Goal: Task Accomplishment & Management: Manage account settings

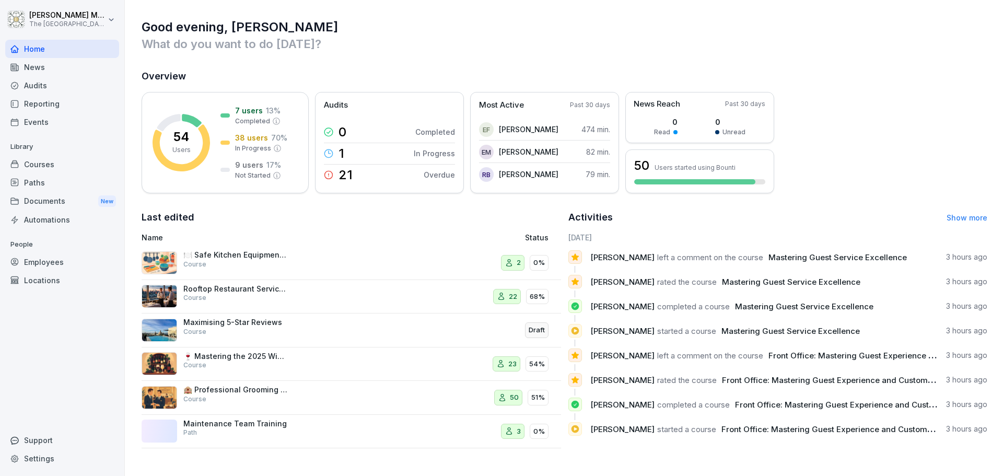
click at [58, 159] on div "Courses" at bounding box center [62, 164] width 114 height 18
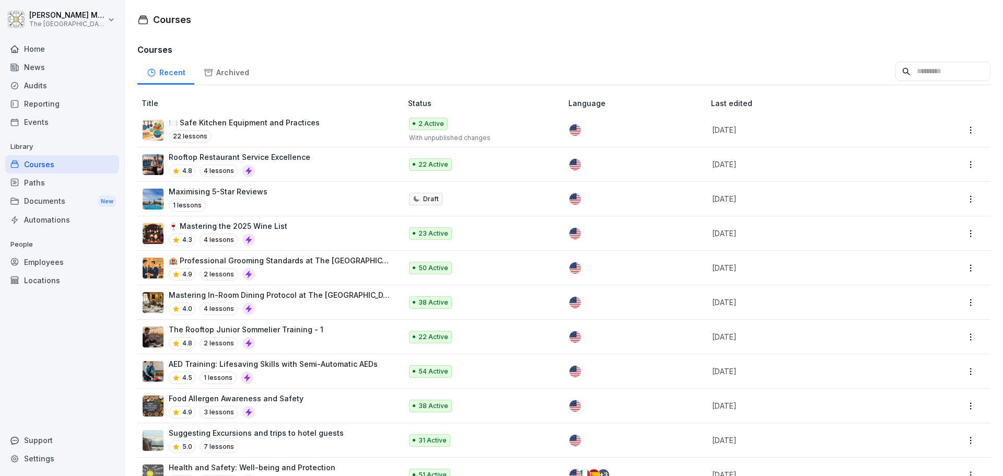
click at [41, 49] on div "Home" at bounding box center [62, 49] width 114 height 18
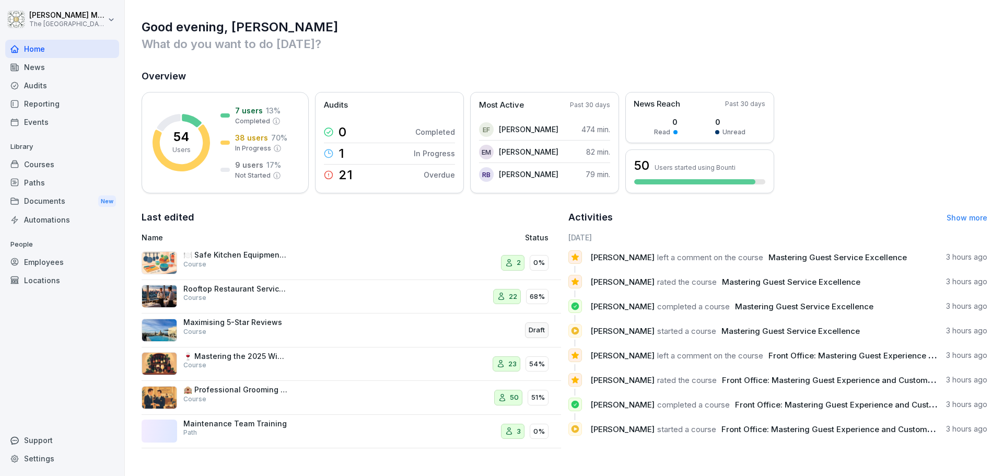
click at [64, 177] on div "Paths" at bounding box center [62, 182] width 114 height 18
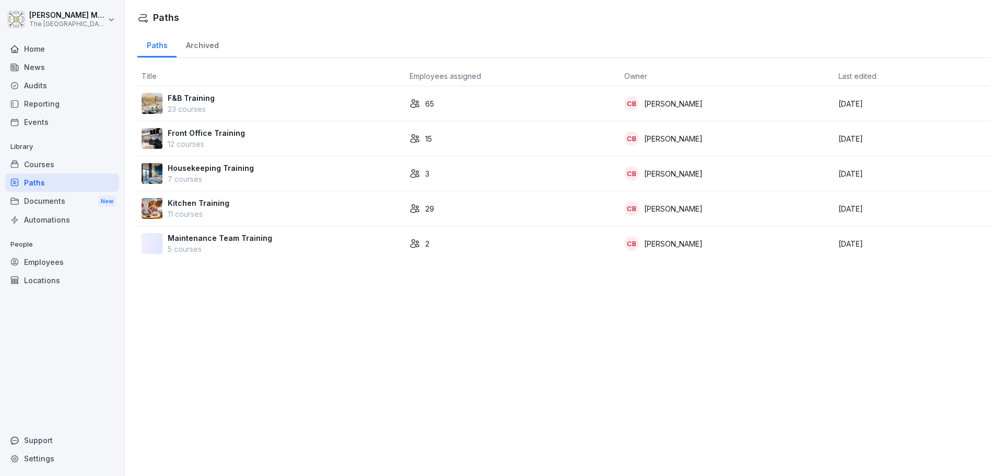
click at [51, 262] on div "Employees" at bounding box center [62, 262] width 114 height 18
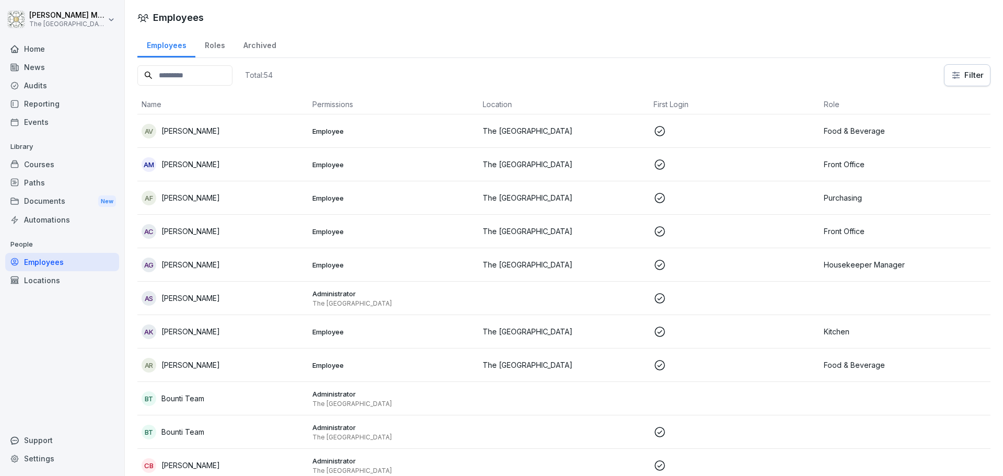
click at [39, 48] on div "Home" at bounding box center [62, 49] width 114 height 18
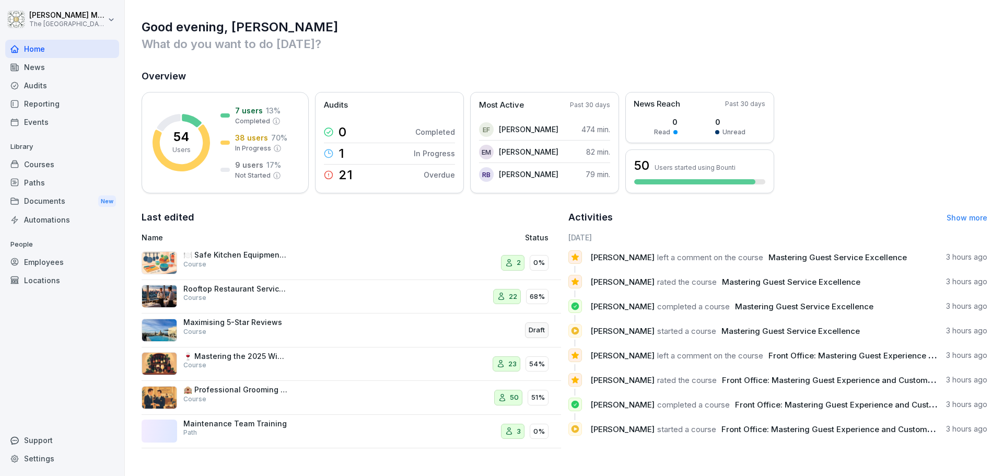
click at [970, 216] on link "Show more" at bounding box center [967, 217] width 41 height 9
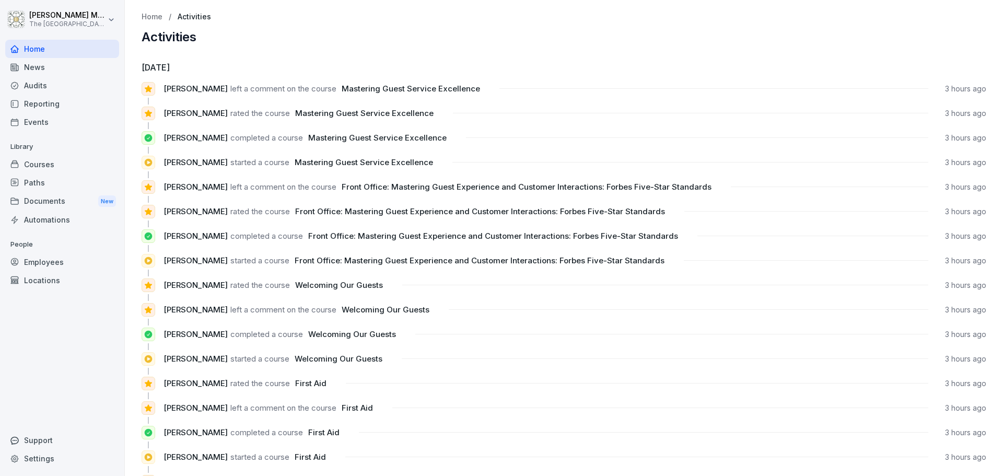
click at [36, 67] on div "News" at bounding box center [62, 67] width 114 height 18
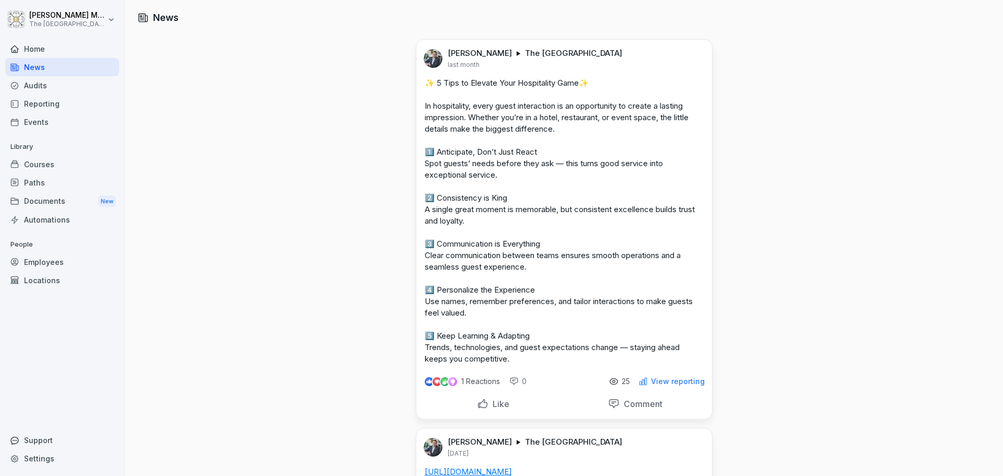
click at [26, 207] on div "Documents New" at bounding box center [62, 201] width 114 height 19
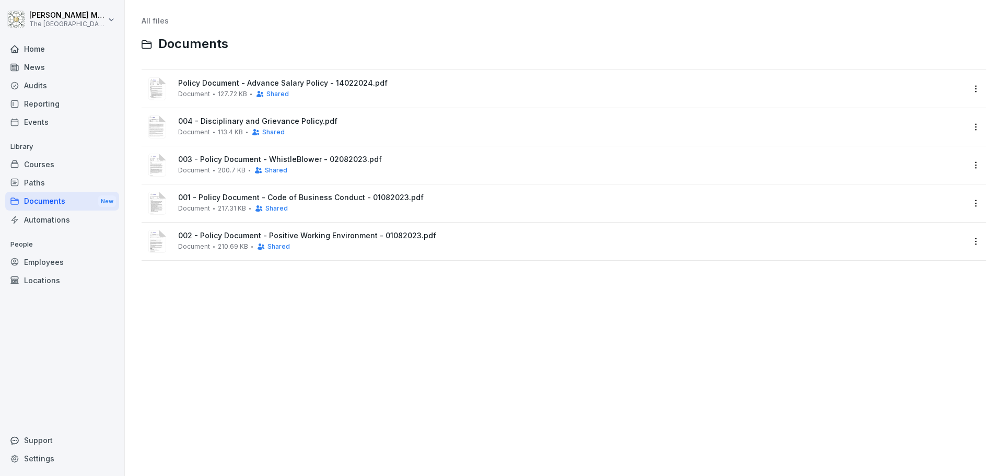
click at [85, 216] on div "Automations" at bounding box center [62, 220] width 114 height 18
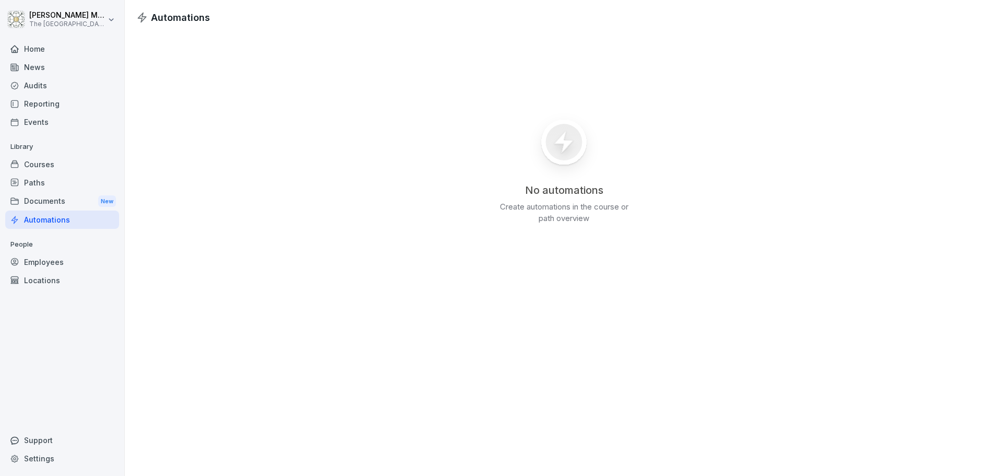
click at [44, 258] on div "Employees" at bounding box center [62, 262] width 114 height 18
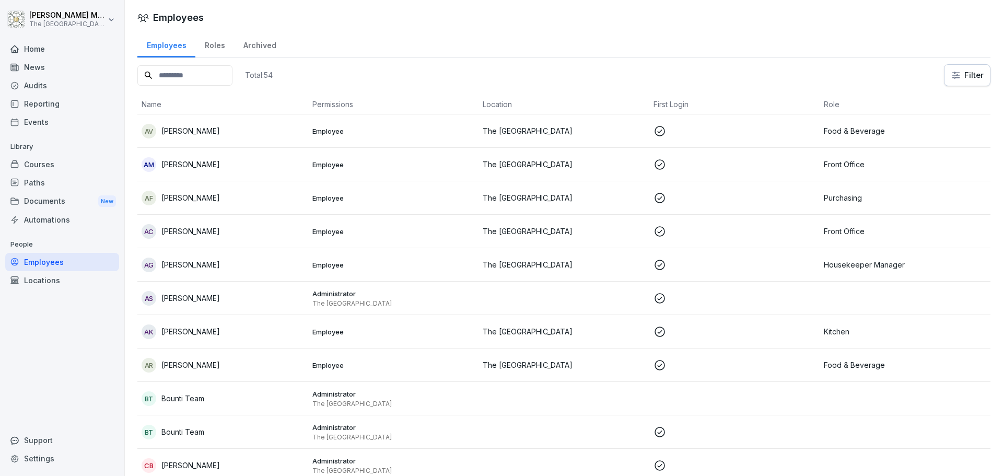
click at [40, 123] on div "Events" at bounding box center [62, 122] width 114 height 18
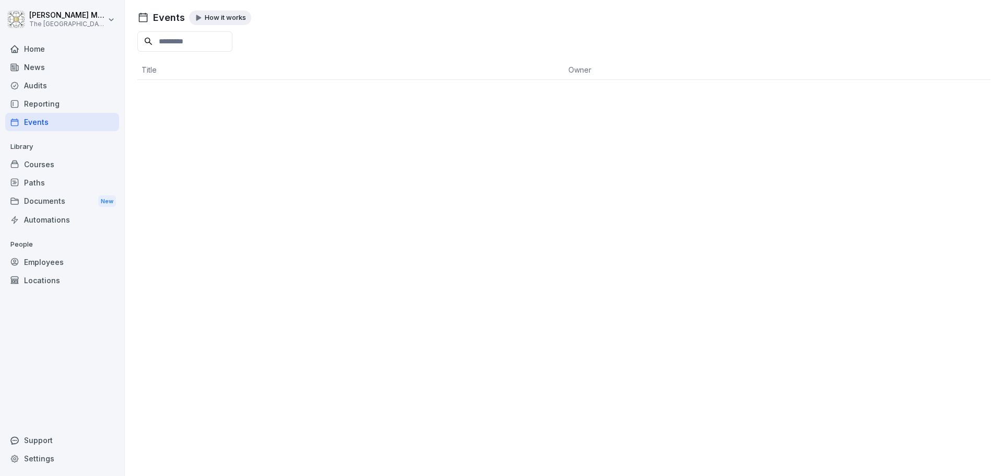
click at [46, 41] on div "Home" at bounding box center [62, 49] width 114 height 18
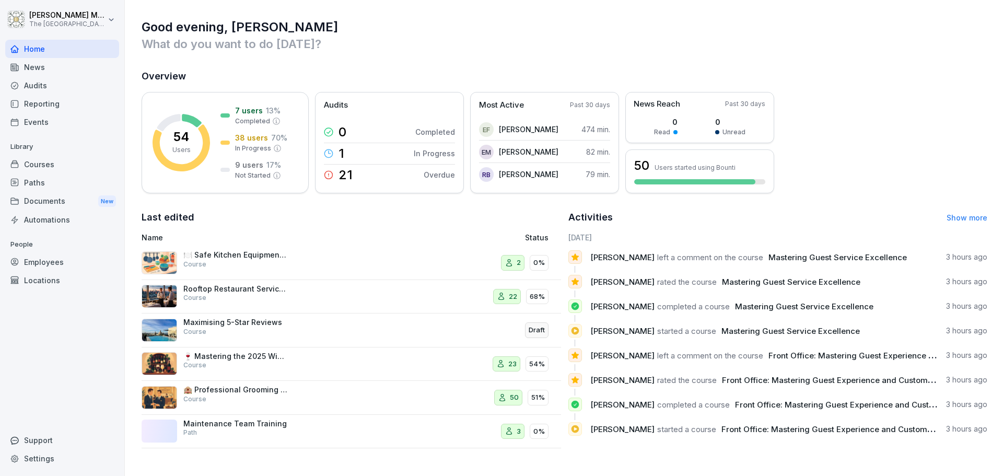
click at [81, 69] on div "News" at bounding box center [62, 67] width 114 height 18
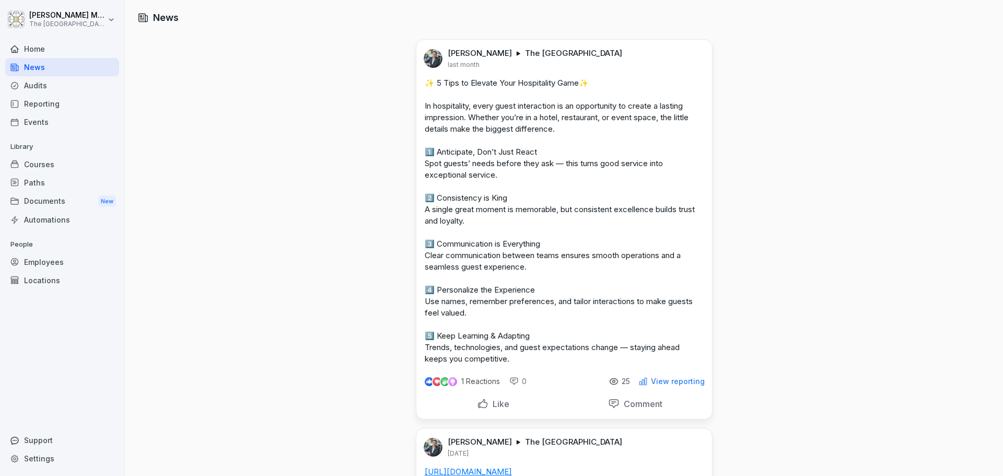
click at [59, 86] on div "Audits" at bounding box center [62, 85] width 114 height 18
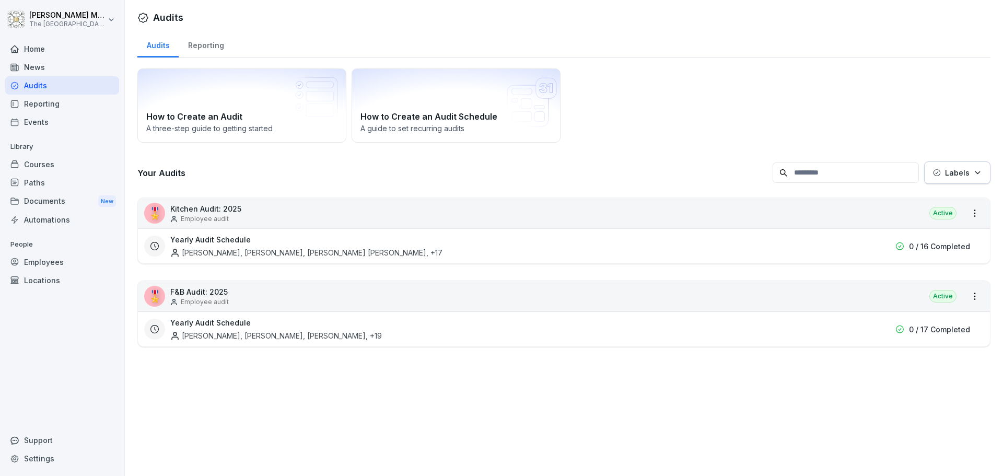
click at [58, 104] on div "Reporting" at bounding box center [62, 104] width 114 height 18
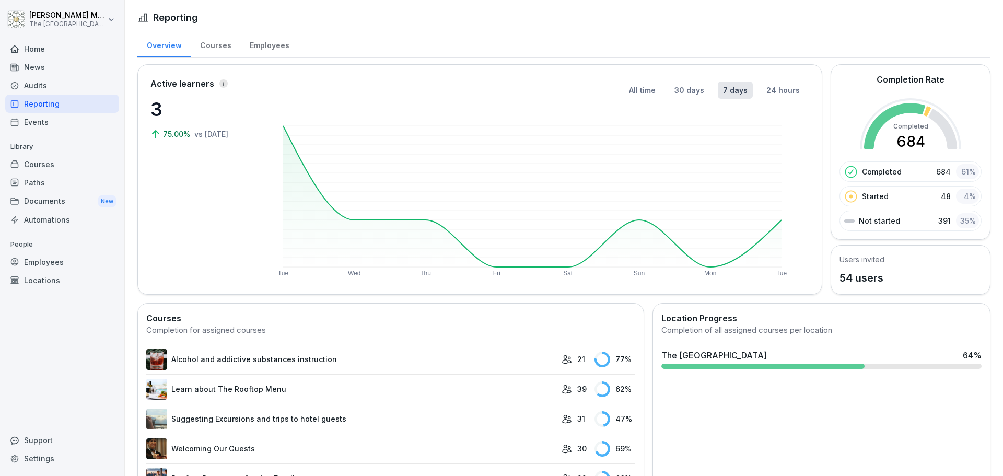
click at [215, 52] on div "Courses" at bounding box center [216, 44] width 50 height 27
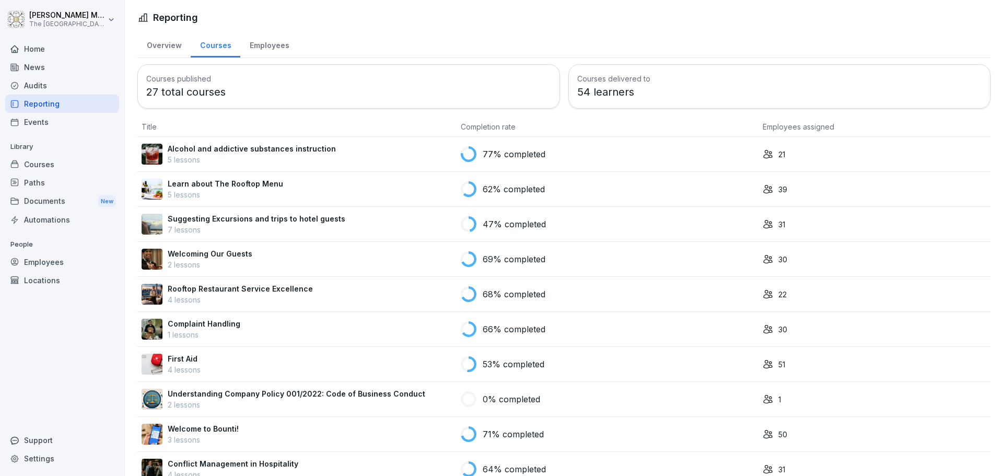
click at [52, 125] on div "Events" at bounding box center [62, 122] width 114 height 18
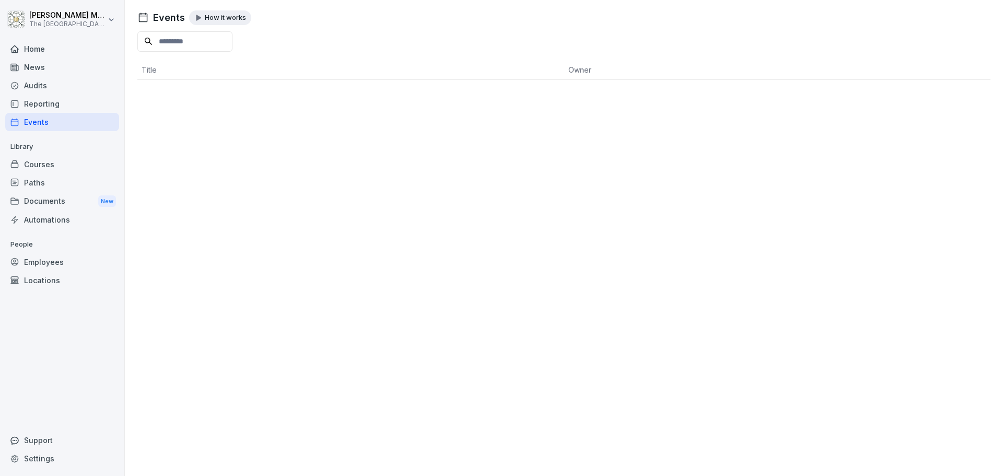
click at [60, 165] on div "Courses" at bounding box center [62, 164] width 114 height 18
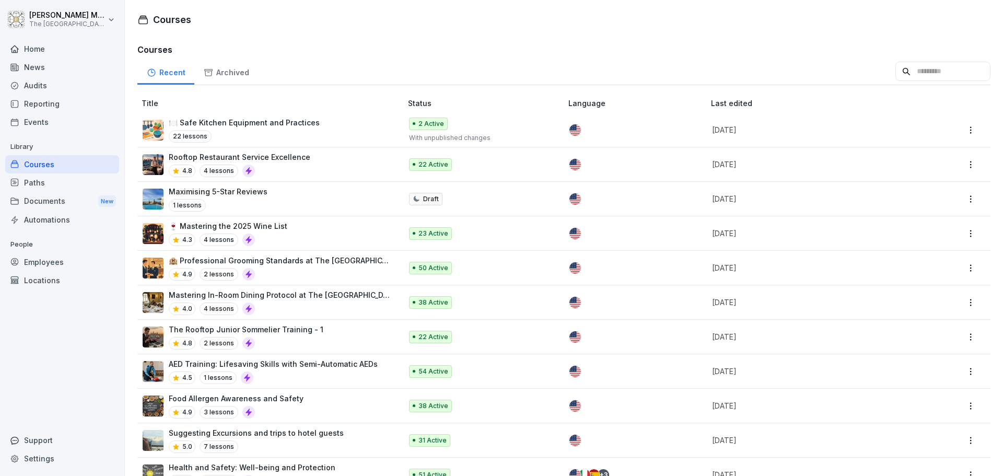
click at [44, 182] on div "Paths" at bounding box center [62, 182] width 114 height 18
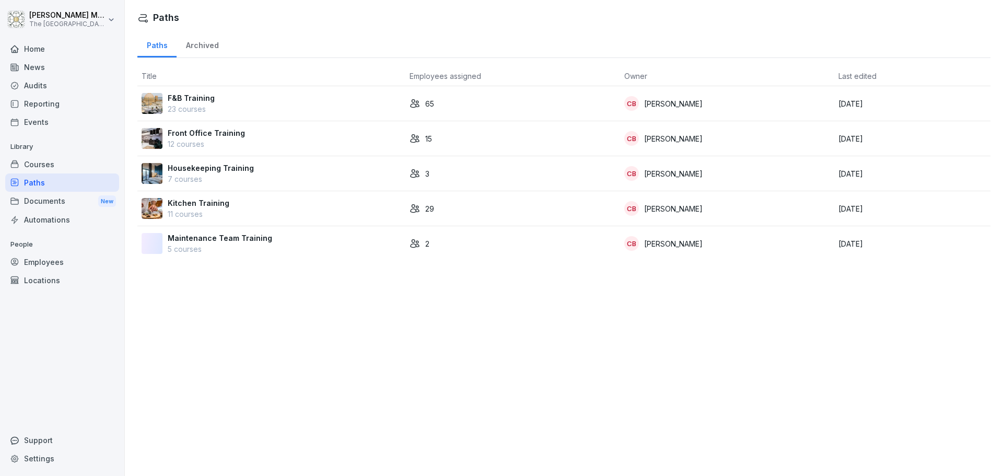
click at [216, 133] on p "Front Office Training" at bounding box center [206, 132] width 77 height 11
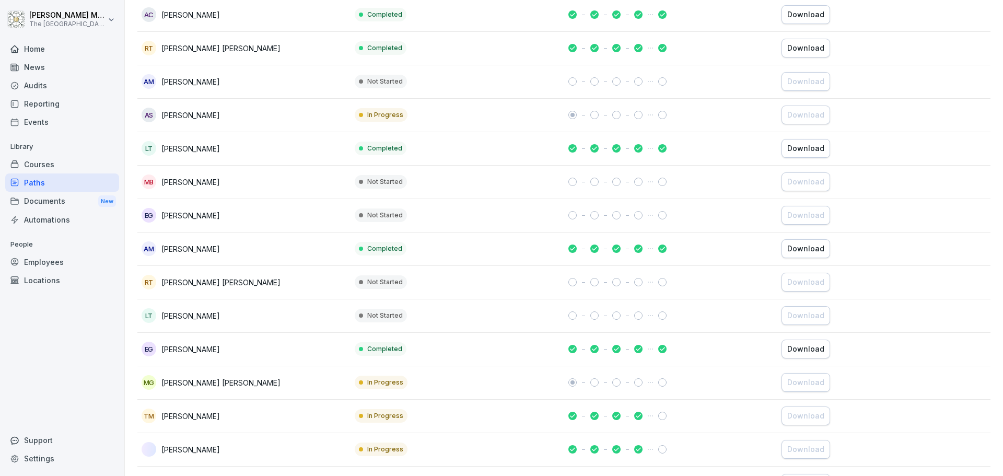
scroll to position [251, 0]
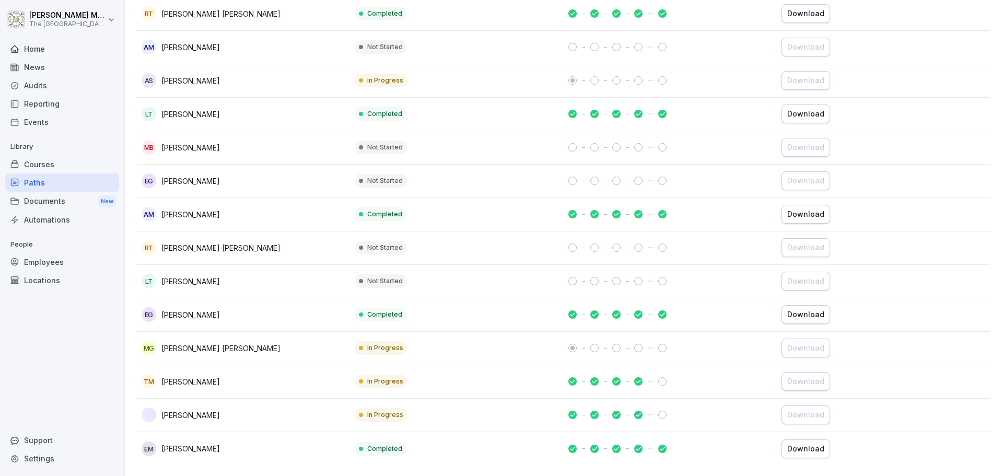
click at [390, 377] on p "In Progress" at bounding box center [385, 381] width 36 height 9
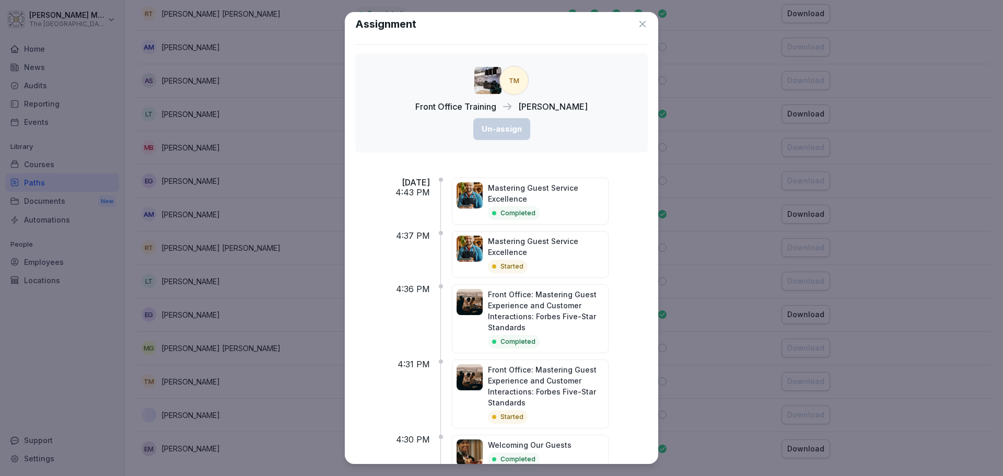
scroll to position [0, 0]
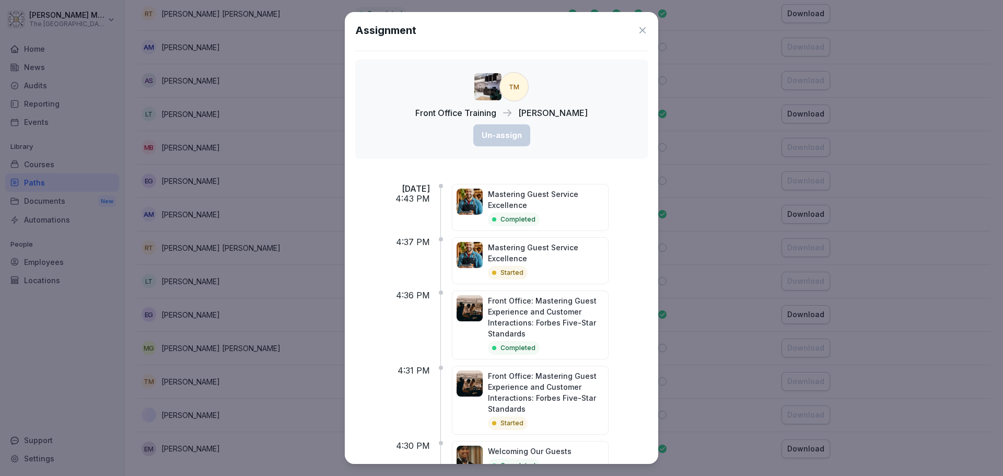
click at [637, 33] on icon at bounding box center [642, 30] width 10 height 10
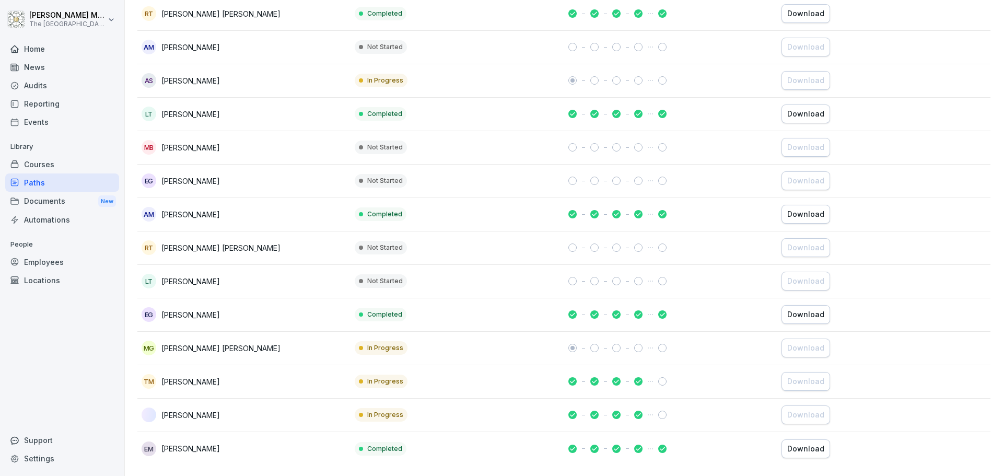
click at [41, 121] on div "Events" at bounding box center [62, 122] width 114 height 18
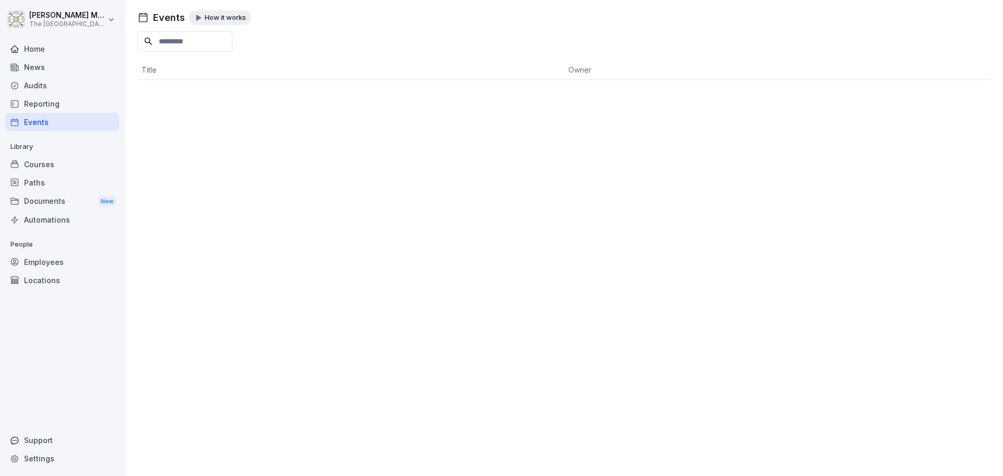
click at [50, 49] on div "Home" at bounding box center [62, 49] width 114 height 18
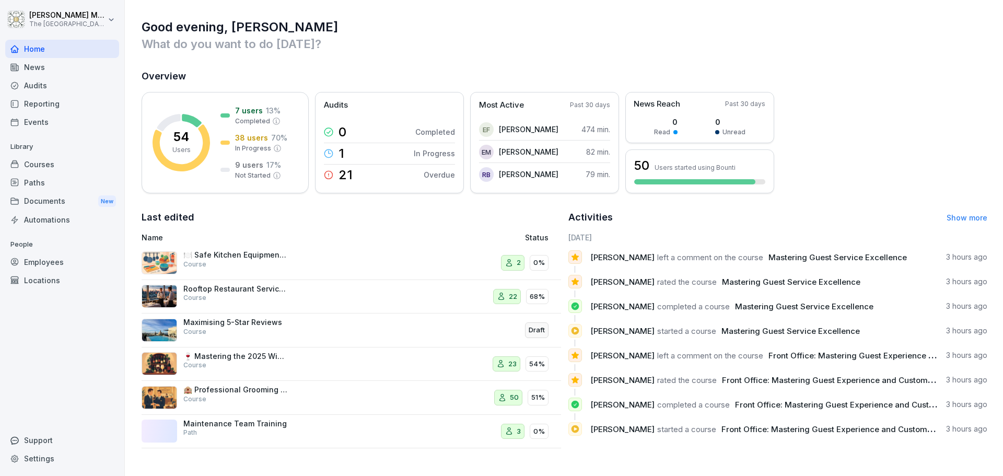
click at [110, 19] on html "Tomas Muzyka The Embassy Valletta Hotel Home News Audits Reporting Events Libra…" at bounding box center [501, 238] width 1003 height 476
click at [337, 63] on html "Tomas Muzyka The Embassy Valletta Hotel Home News Audits Reporting Events Libra…" at bounding box center [501, 238] width 1003 height 476
click at [272, 395] on div "🏨 Professional Grooming Standards at The Embassy Valletta Hotel Course" at bounding box center [235, 394] width 104 height 19
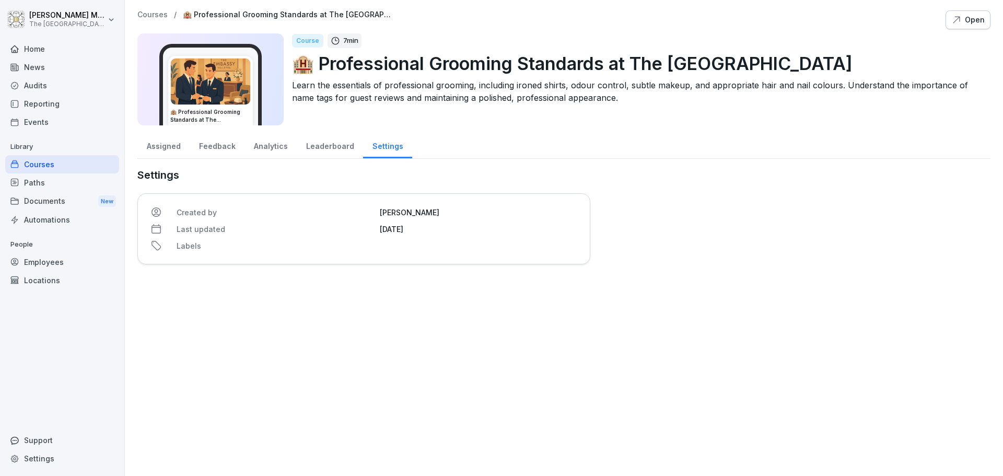
click at [161, 146] on div "Assigned" at bounding box center [163, 145] width 52 height 27
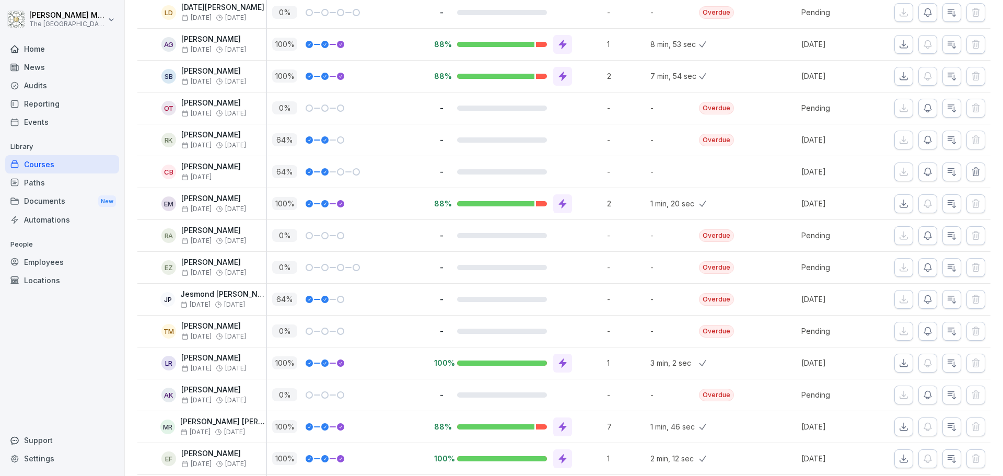
scroll to position [1459, 0]
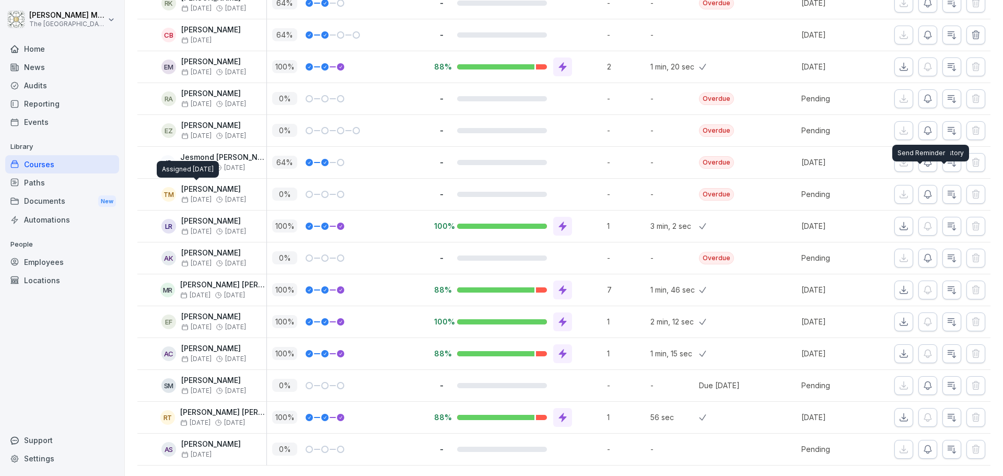
drag, startPoint x: 211, startPoint y: 184, endPoint x: 216, endPoint y: 172, distance: 12.6
click at [217, 171] on div "Assigned Sep 23, 2025 Assigned Sep 23, 2025" at bounding box center [188, 169] width 62 height 17
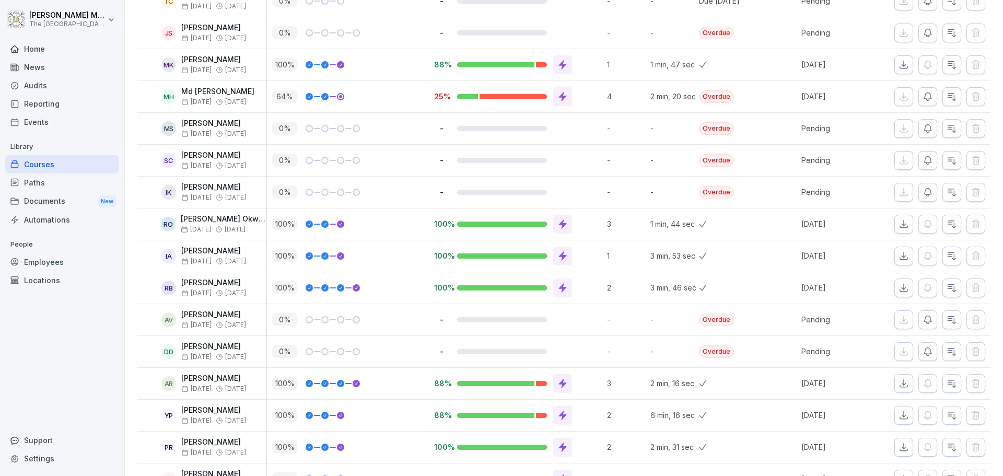
scroll to position [0, 0]
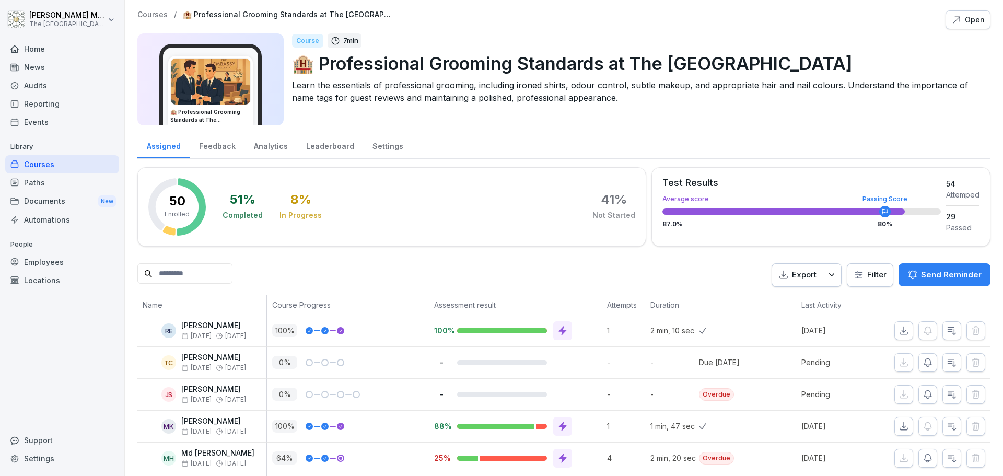
click at [211, 148] on div "Feedback" at bounding box center [217, 145] width 55 height 27
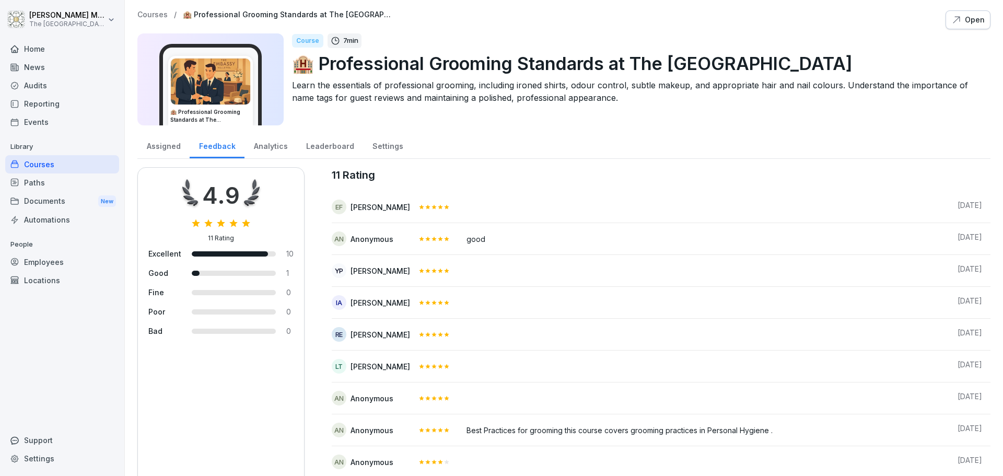
click at [269, 150] on div "Analytics" at bounding box center [270, 145] width 52 height 27
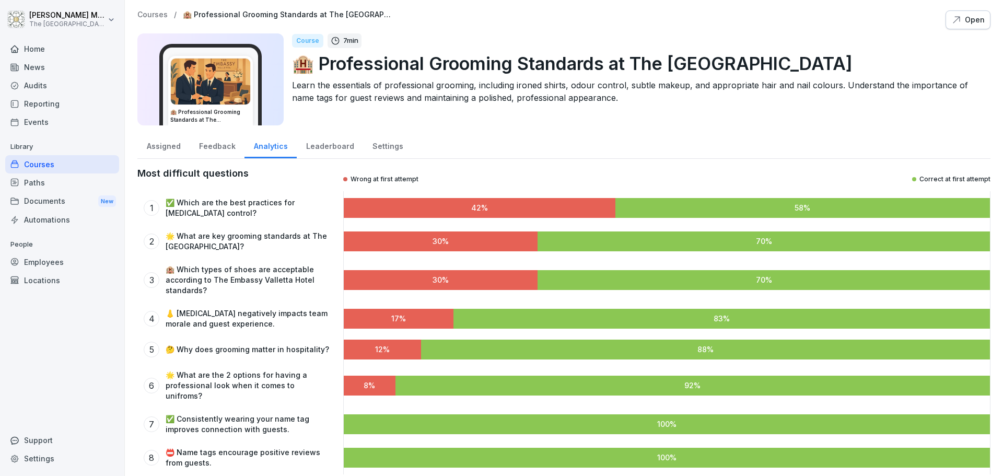
click at [319, 149] on div "Leaderboard" at bounding box center [330, 145] width 66 height 27
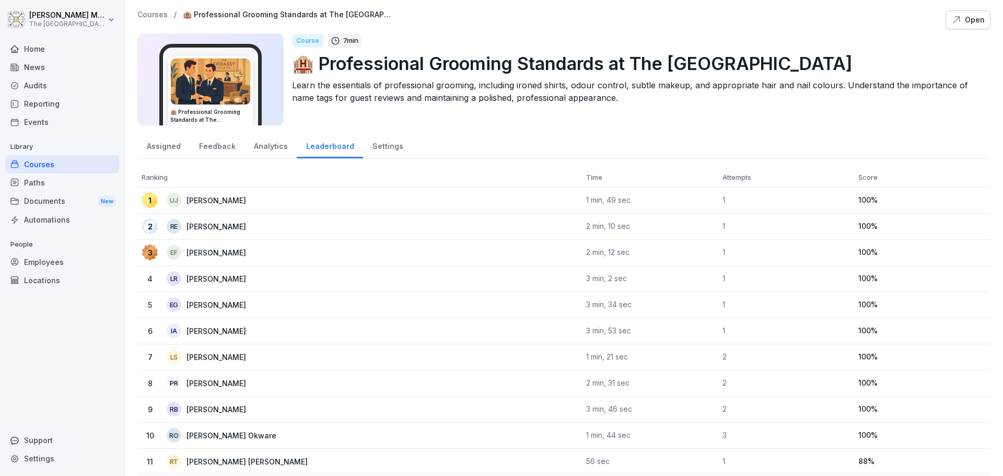
click at [371, 152] on div "Settings" at bounding box center [387, 145] width 49 height 27
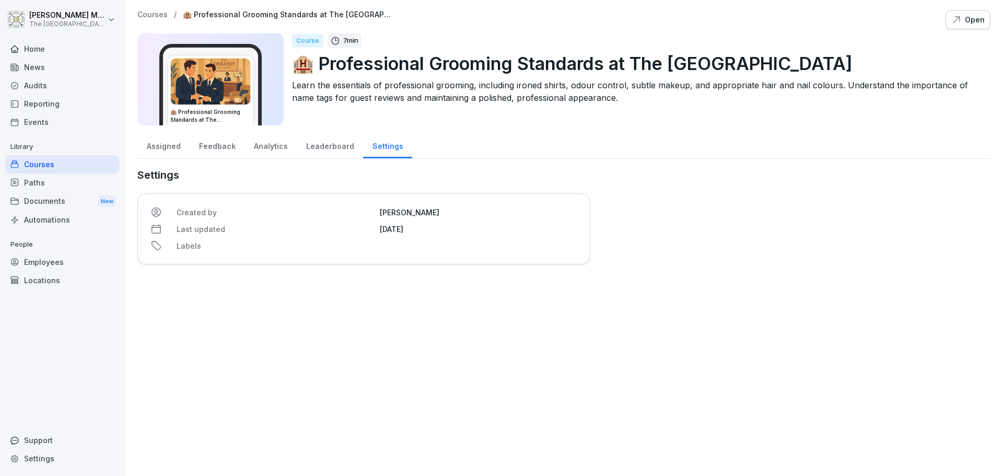
click at [167, 149] on div "Assigned" at bounding box center [163, 145] width 52 height 27
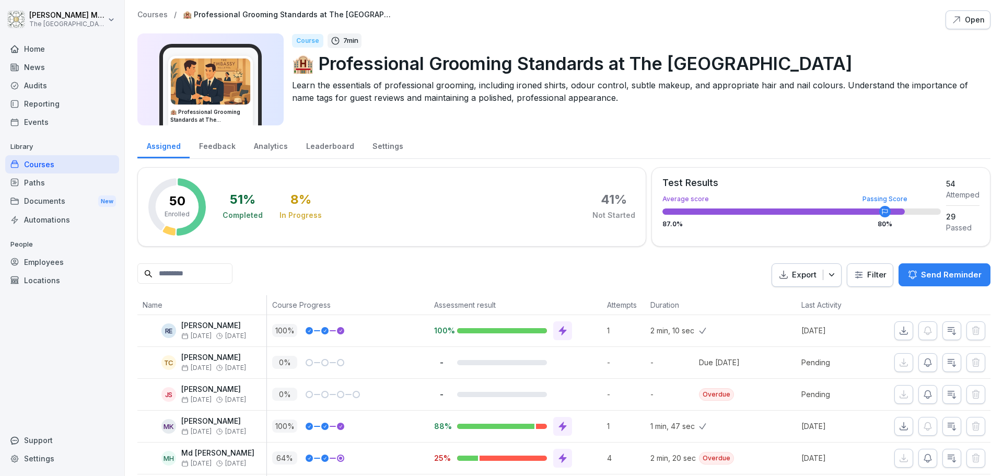
click at [966, 18] on div "Open" at bounding box center [967, 19] width 33 height 11
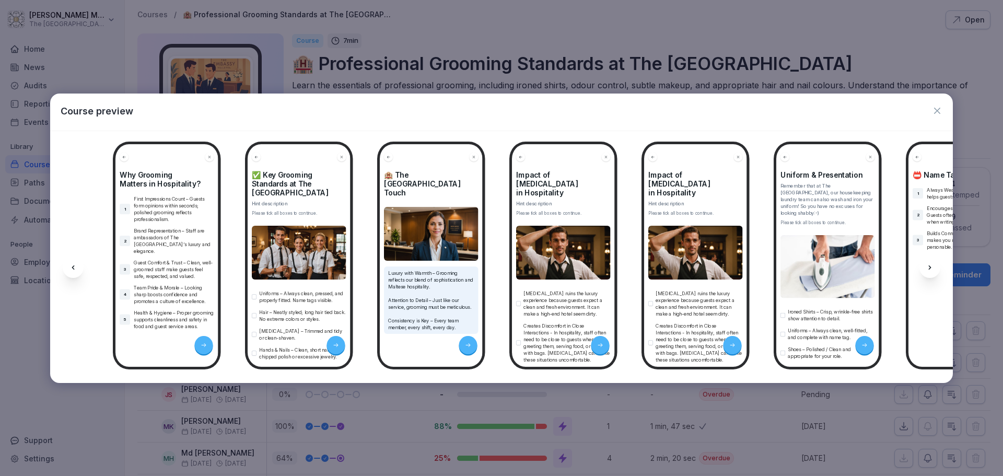
click at [940, 111] on icon "button" at bounding box center [937, 111] width 10 height 10
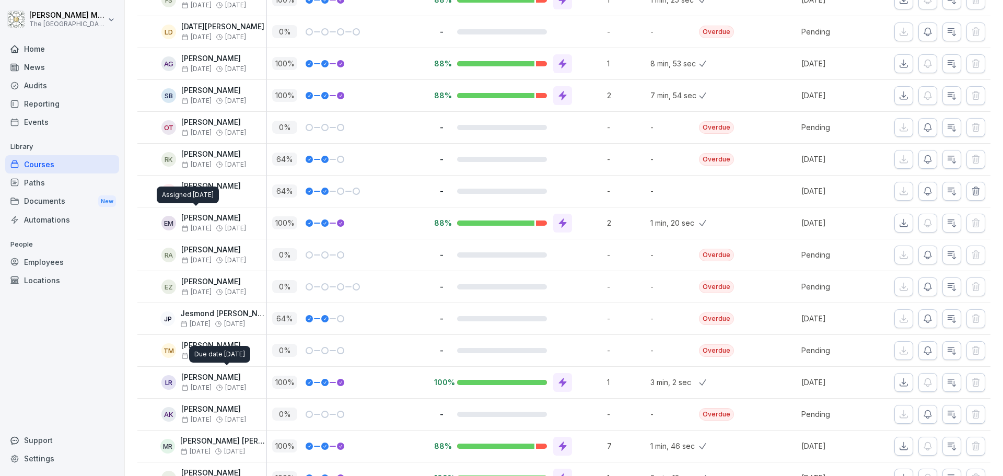
scroll to position [1406, 0]
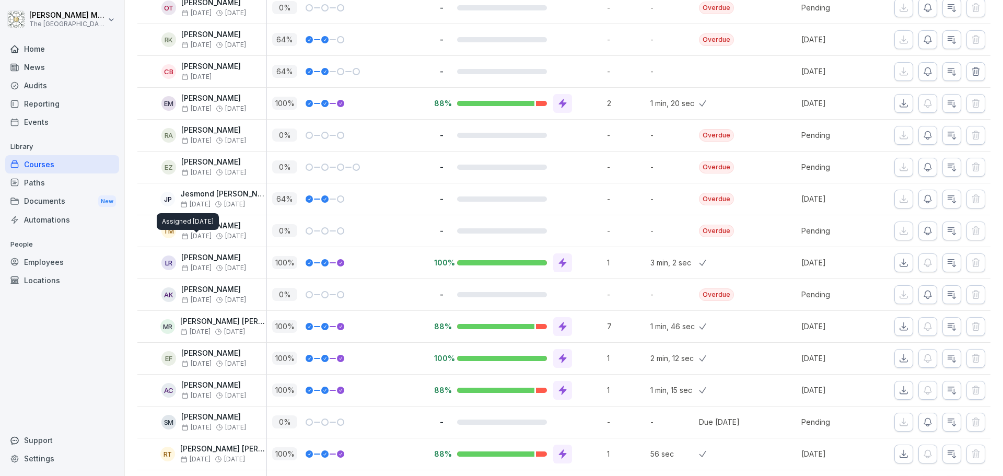
click at [206, 232] on span "Sep 23" at bounding box center [196, 235] width 30 height 7
click at [948, 231] on icon "button" at bounding box center [952, 230] width 8 height 7
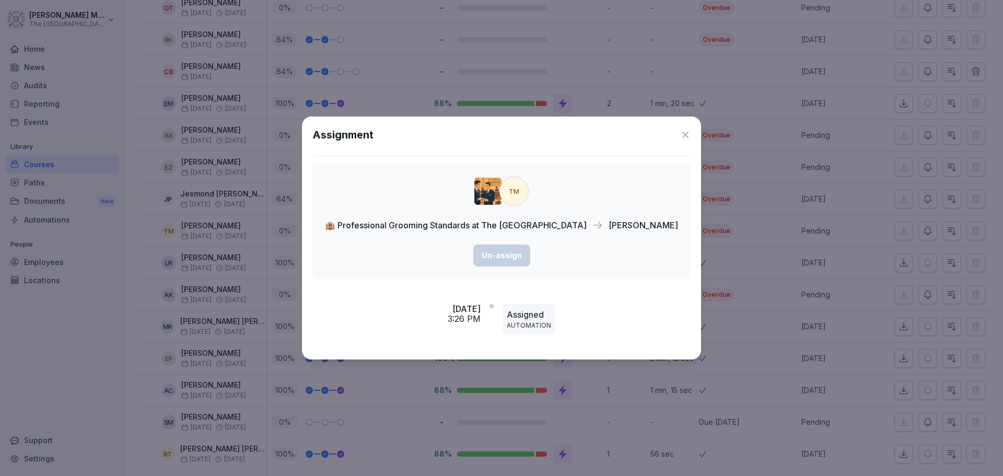
click at [683, 139] on icon at bounding box center [685, 135] width 10 height 10
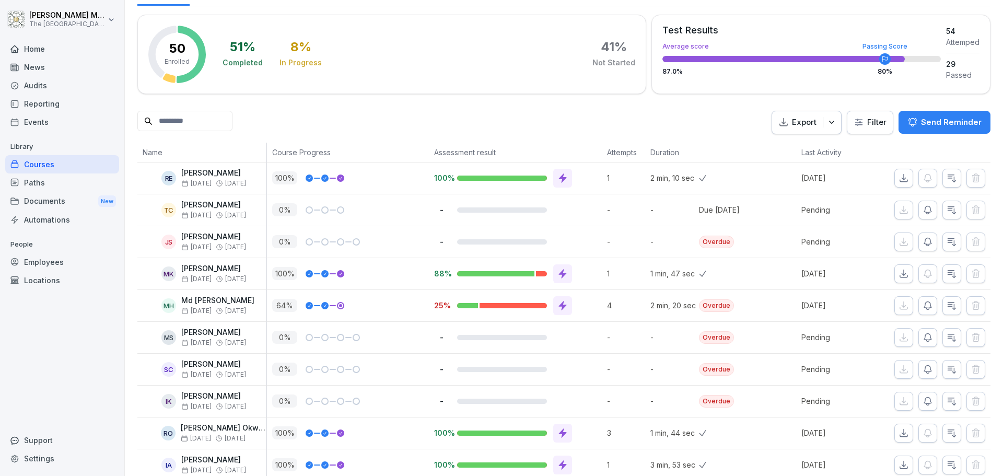
scroll to position [0, 0]
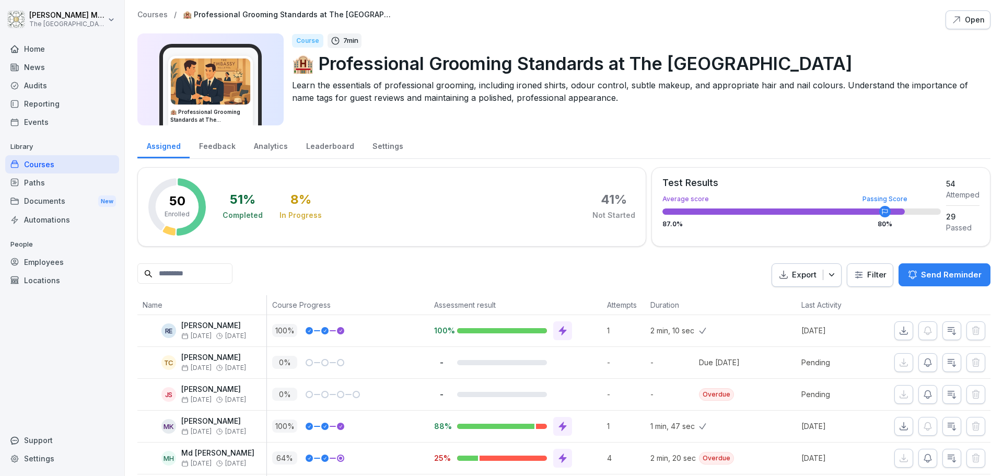
click at [229, 98] on img at bounding box center [210, 82] width 79 height 46
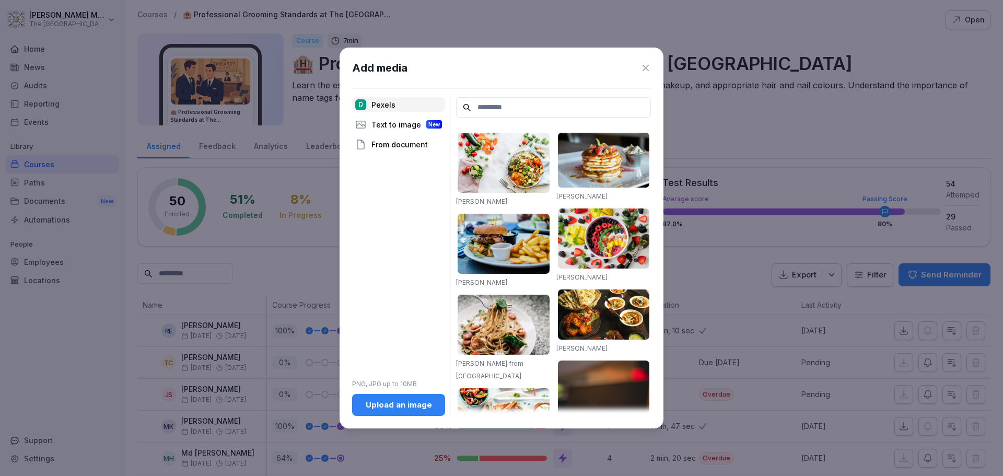
click at [647, 69] on icon at bounding box center [646, 68] width 6 height 6
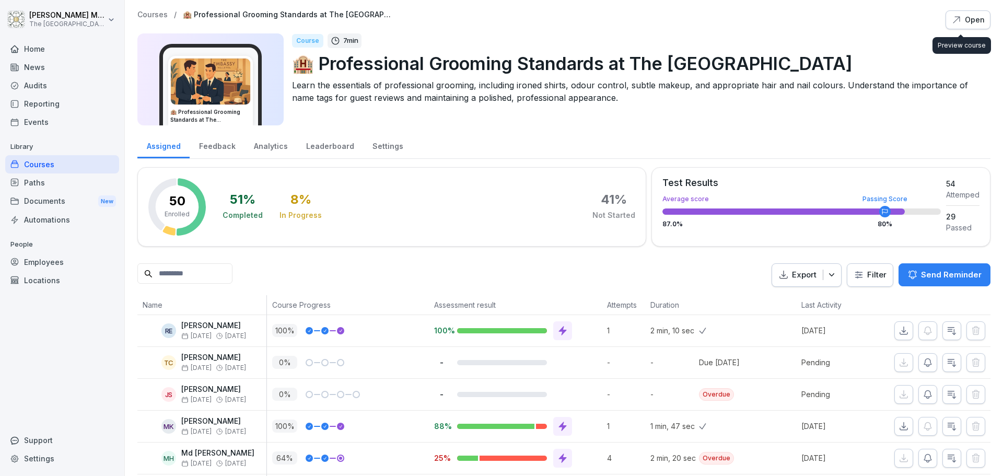
click at [966, 26] on button "Open" at bounding box center [968, 19] width 45 height 19
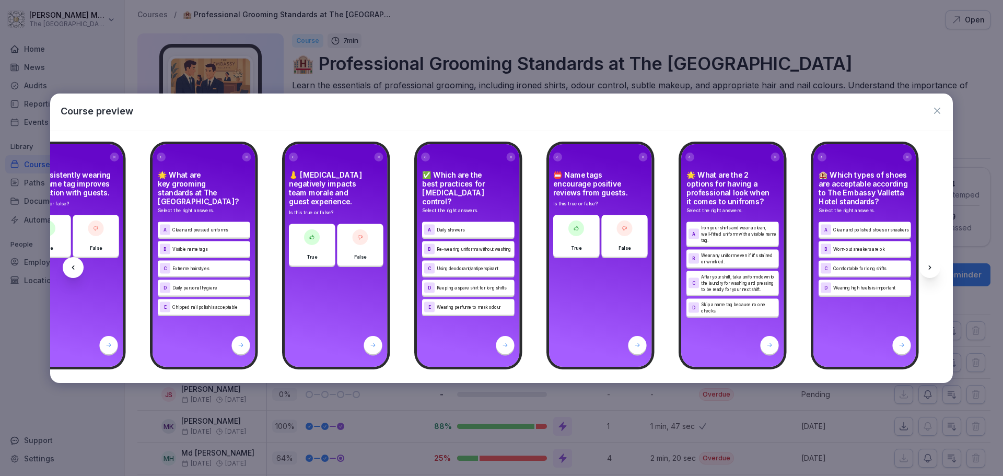
scroll to position [0, 1444]
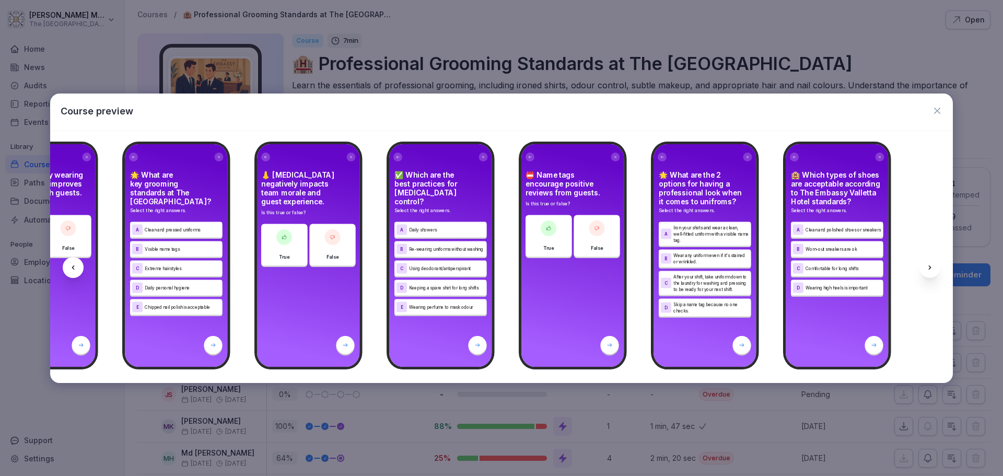
drag, startPoint x: 938, startPoint y: 114, endPoint x: 873, endPoint y: 95, distance: 67.1
click at [934, 116] on button "button" at bounding box center [937, 111] width 10 height 14
